Goal: Task Accomplishment & Management: Manage account settings

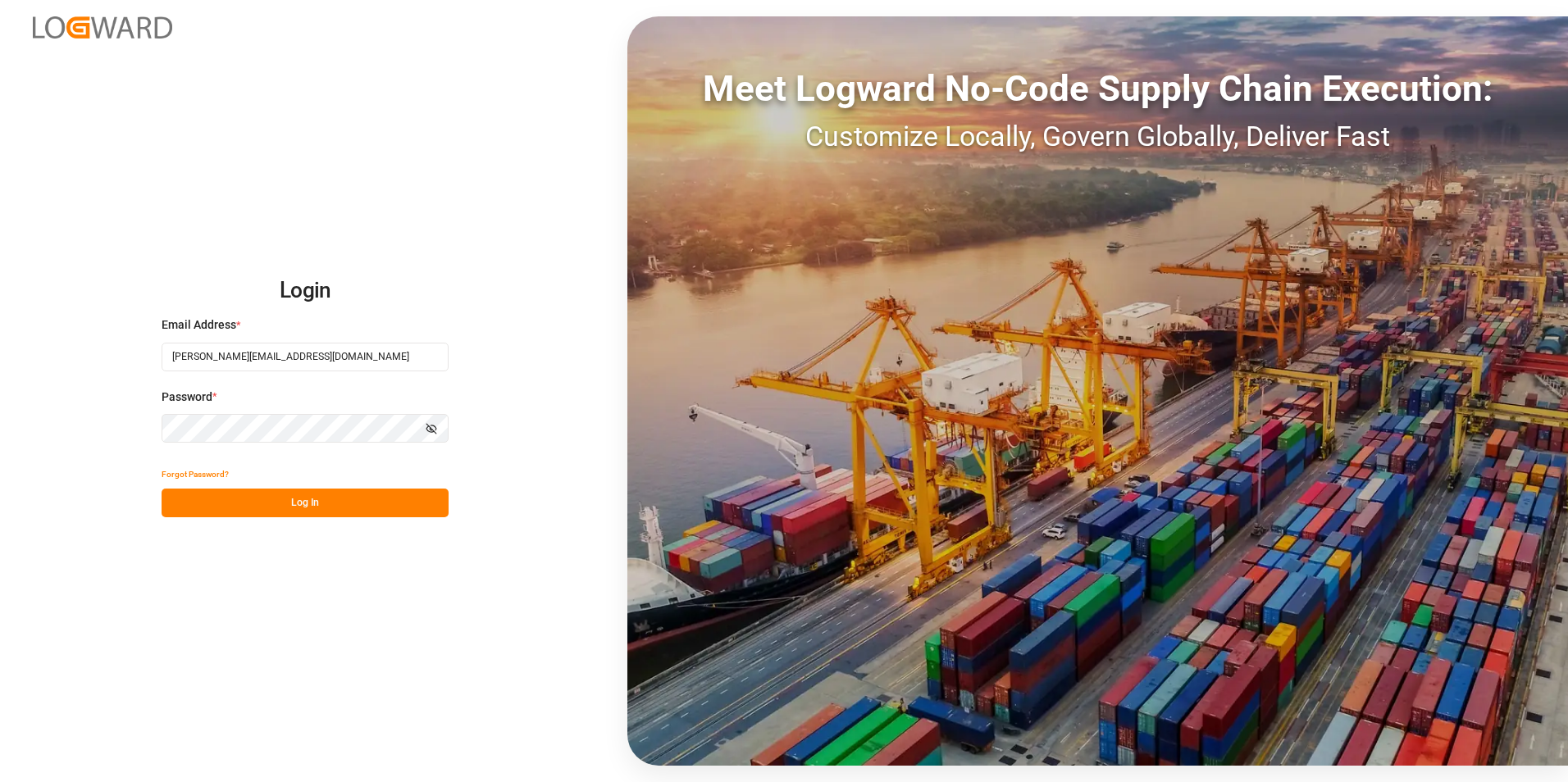
click at [235, 499] on button "Log In" at bounding box center [304, 502] width 287 height 28
type input "[PERSON_NAME][EMAIL_ADDRESS][DOMAIN_NAME]"
click at [209, 507] on button "Log In" at bounding box center [304, 502] width 287 height 28
